Goal: Information Seeking & Learning: Find specific fact

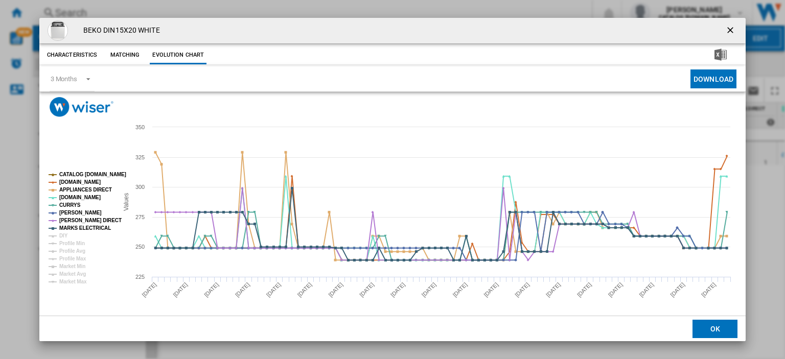
scroll to position [0, 78]
click at [732, 30] on ng-md-icon "getI18NText('BUTTONS.CLOSE_DIALOG')" at bounding box center [732, 31] width 12 height 12
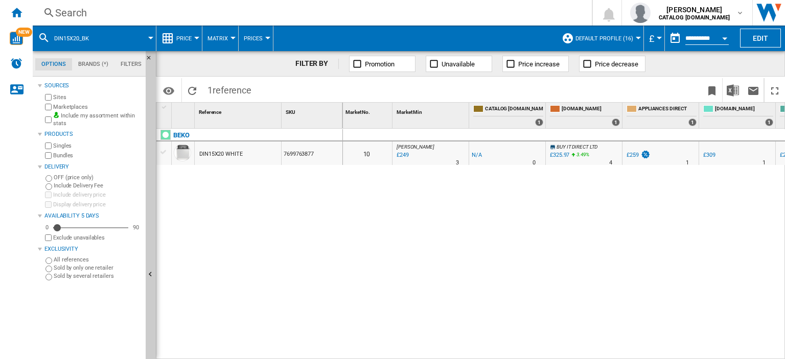
click at [74, 12] on div "Search" at bounding box center [310, 13] width 510 height 14
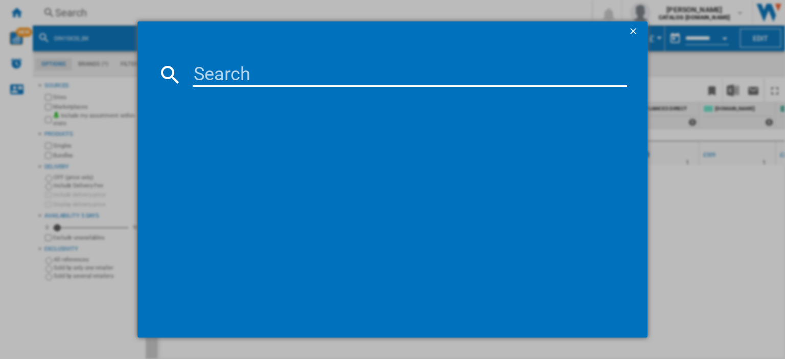
paste input "B5D58544UG_GH"
type input "B5D58544UG"
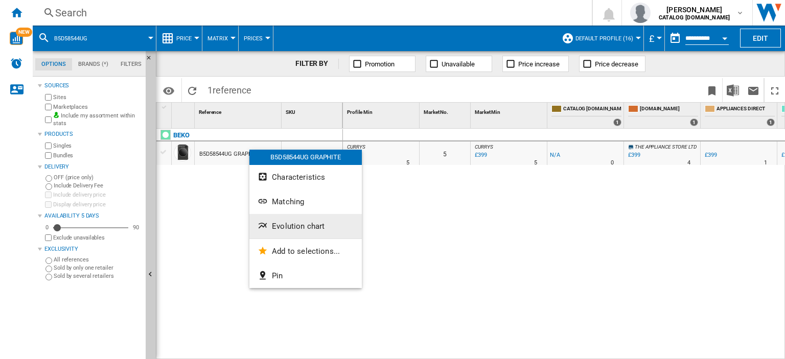
click at [307, 229] on span "Evolution chart" at bounding box center [298, 226] width 53 height 9
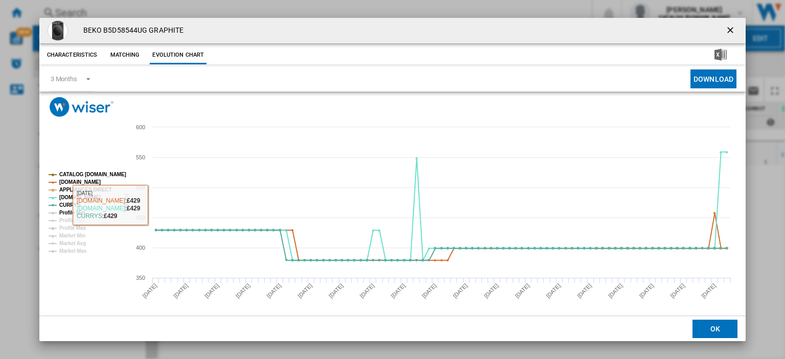
click at [73, 213] on tspan "Profile Min" at bounding box center [72, 213] width 26 height 6
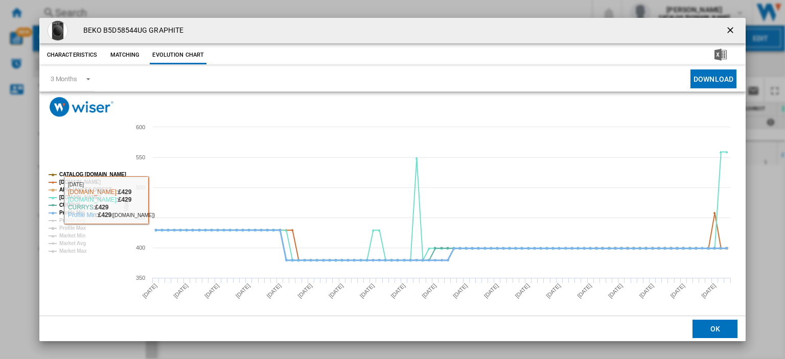
click at [80, 215] on tspan "Profile Min" at bounding box center [72, 213] width 26 height 6
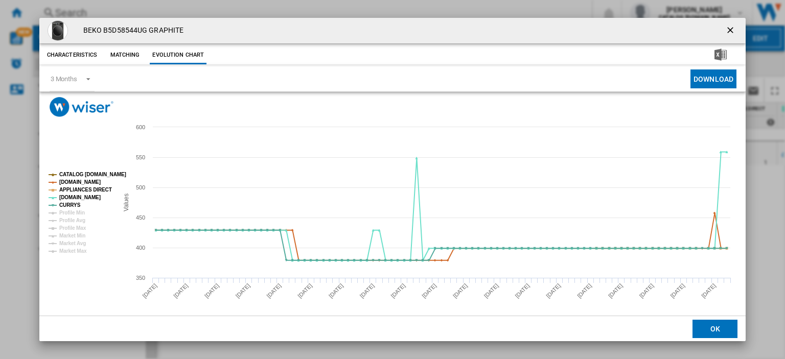
click at [726, 28] on ng-md-icon "getI18NText('BUTTONS.CLOSE_DIALOG')" at bounding box center [732, 31] width 12 height 12
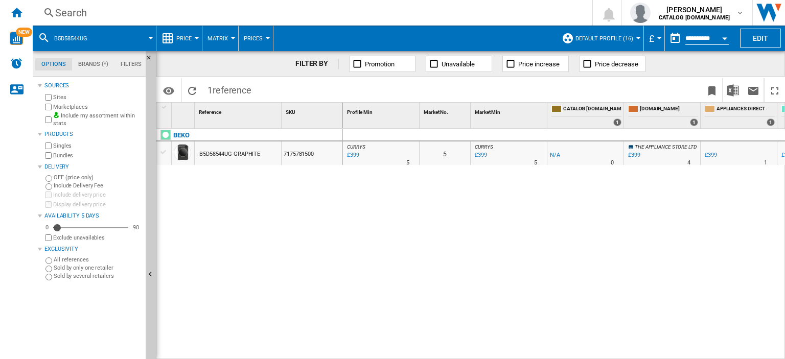
click at [354, 154] on div "£399" at bounding box center [353, 155] width 14 height 10
click at [74, 14] on div "Search" at bounding box center [310, 13] width 510 height 14
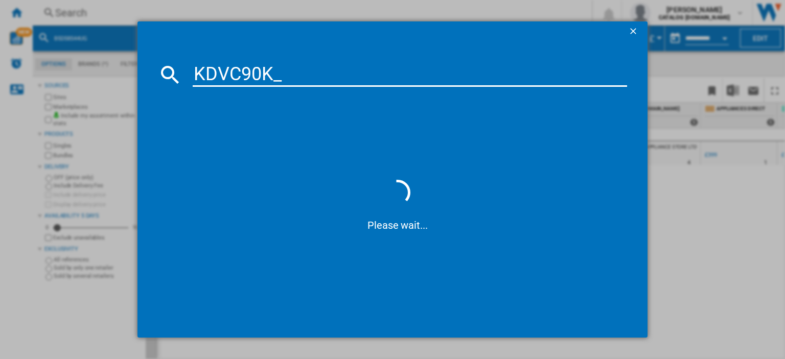
type input "KDVC90K"
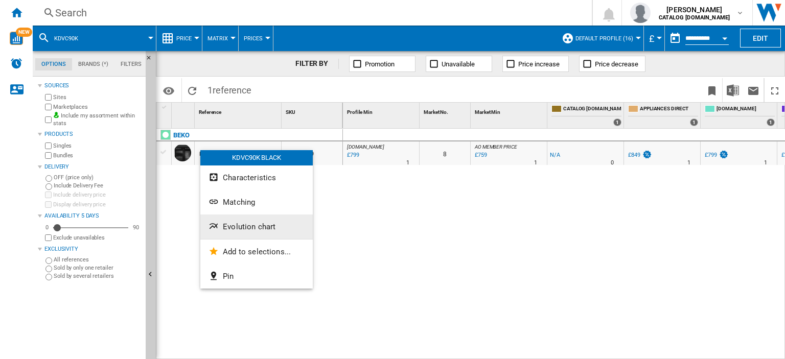
click at [257, 229] on span "Evolution chart" at bounding box center [249, 226] width 53 height 9
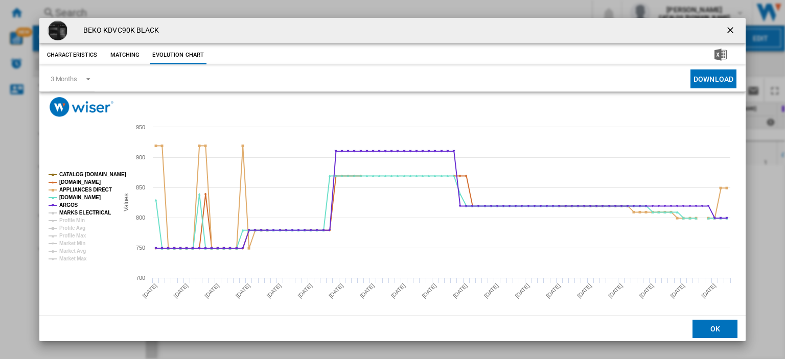
click at [86, 214] on tspan "MARKS ELECTRICAL" at bounding box center [85, 213] width 52 height 6
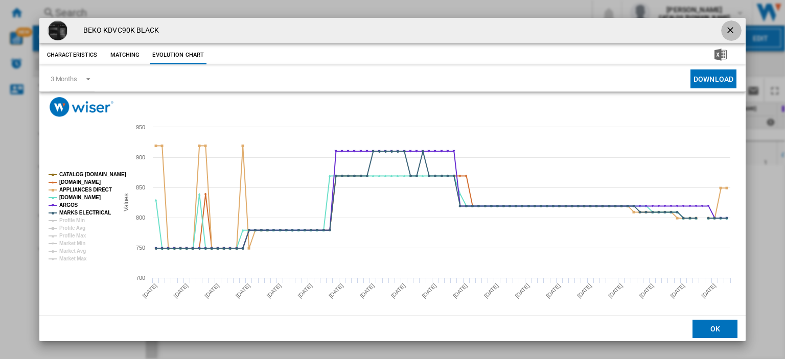
drag, startPoint x: 726, startPoint y: 30, endPoint x: 57, endPoint y: 43, distance: 669.5
click at [726, 31] on ng-md-icon "getI18NText('BUTTONS.CLOSE_DIALOG')" at bounding box center [732, 31] width 12 height 12
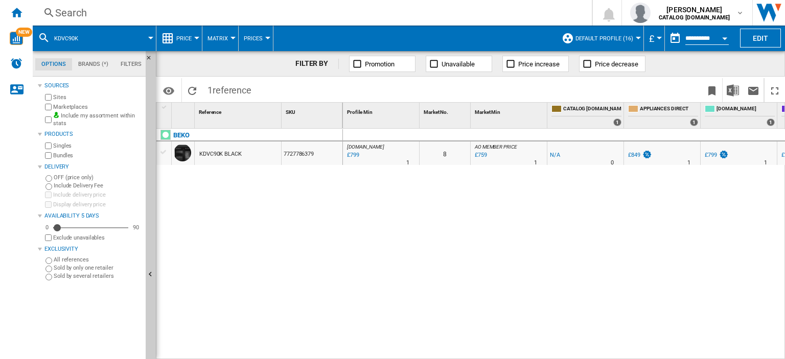
click at [72, 13] on div "Search" at bounding box center [310, 13] width 510 height 14
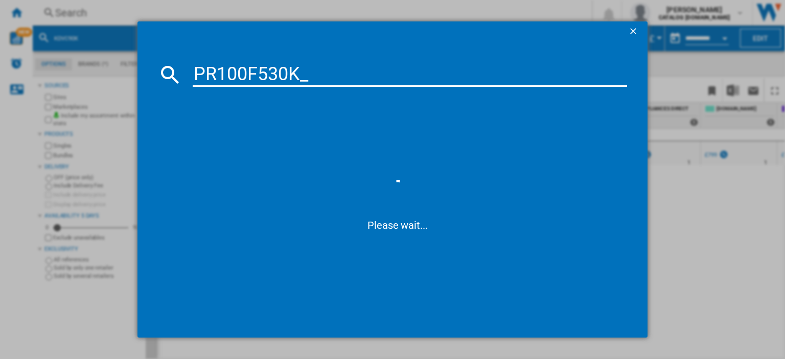
type input "PR100F530K"
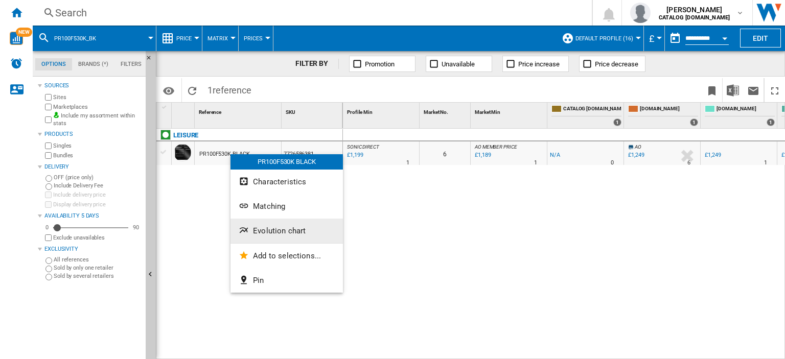
click at [289, 237] on button "Evolution chart" at bounding box center [287, 231] width 113 height 25
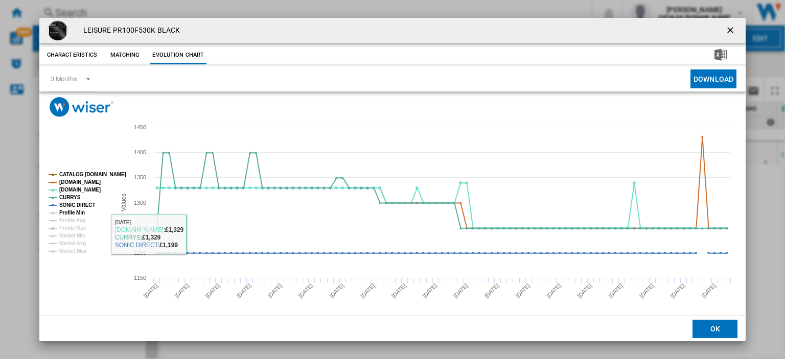
click at [76, 211] on tspan "Profile Min" at bounding box center [72, 213] width 26 height 6
click at [80, 210] on tspan "Profile Min" at bounding box center [72, 213] width 26 height 6
click at [726, 31] on ng-md-icon "getI18NText('BUTTONS.CLOSE_DIALOG')" at bounding box center [732, 31] width 12 height 12
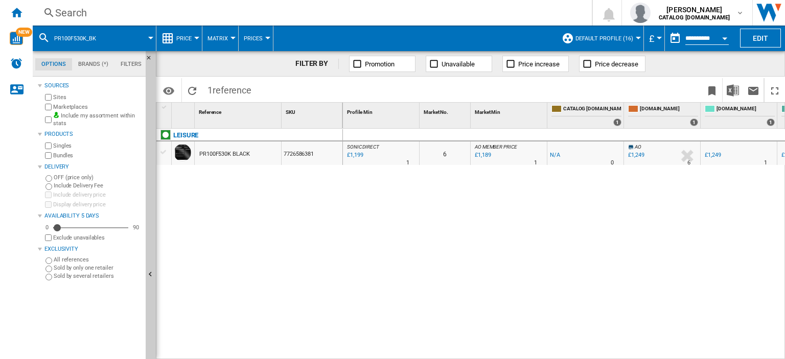
scroll to position [0, 145]
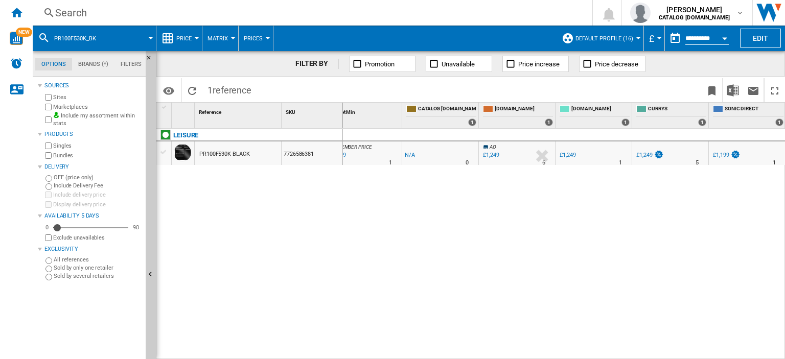
click at [646, 153] on div "£1,249" at bounding box center [645, 155] width 16 height 7
